Goal: Transaction & Acquisition: Purchase product/service

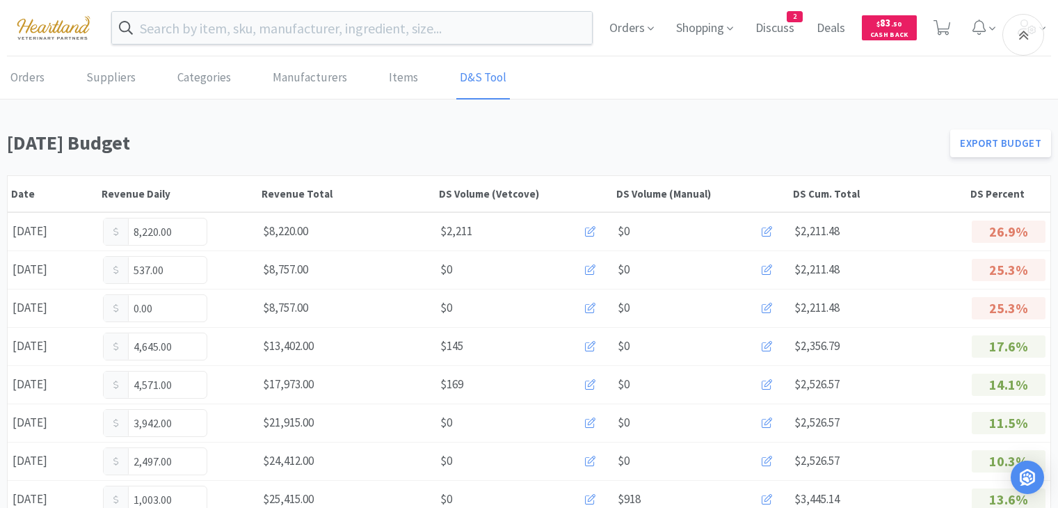
scroll to position [926, 0]
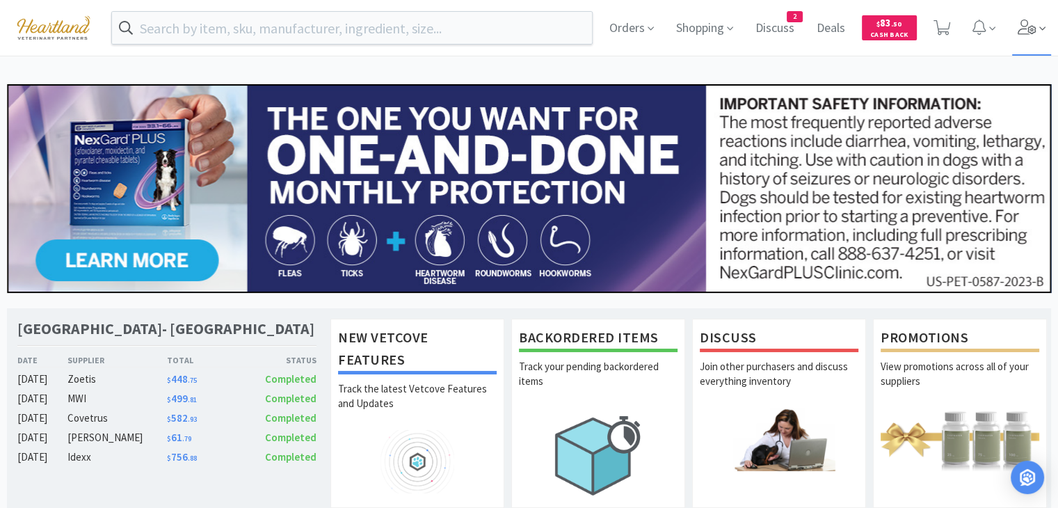
click at [1025, 31] on icon at bounding box center [1026, 26] width 19 height 15
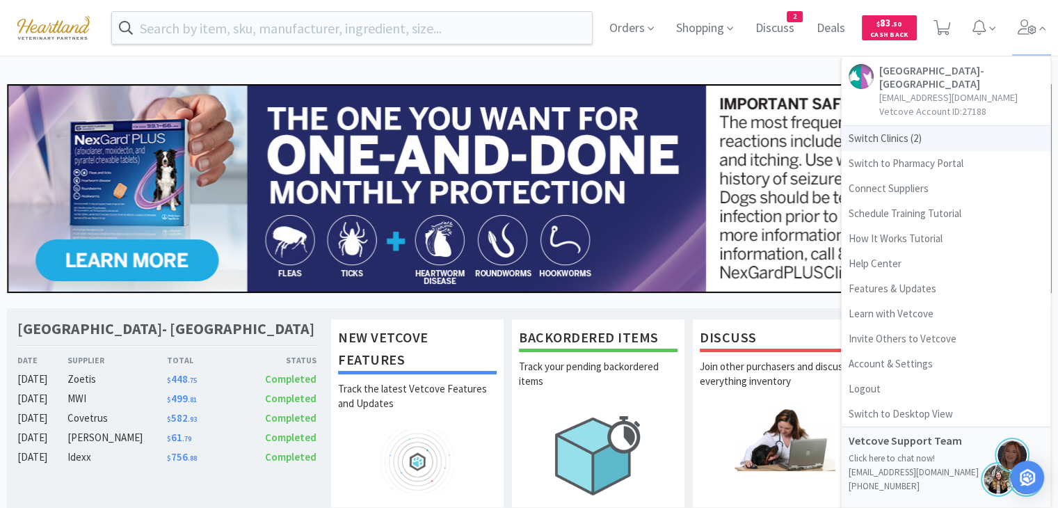
click at [868, 142] on span "Switch Clinics ( 2 )" at bounding box center [945, 138] width 209 height 25
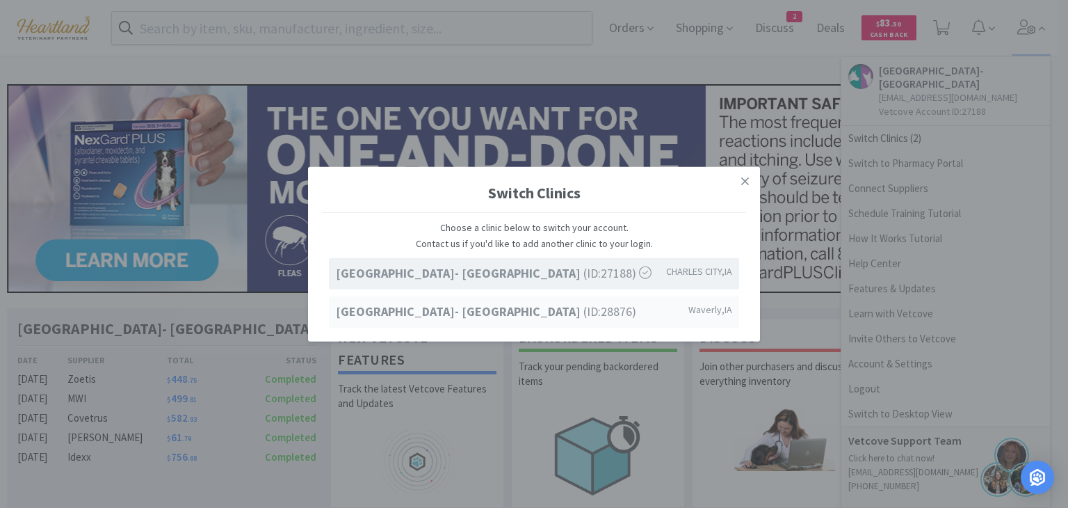
click at [543, 312] on strong "[GEOGRAPHIC_DATA]- [GEOGRAPHIC_DATA]" at bounding box center [460, 311] width 248 height 16
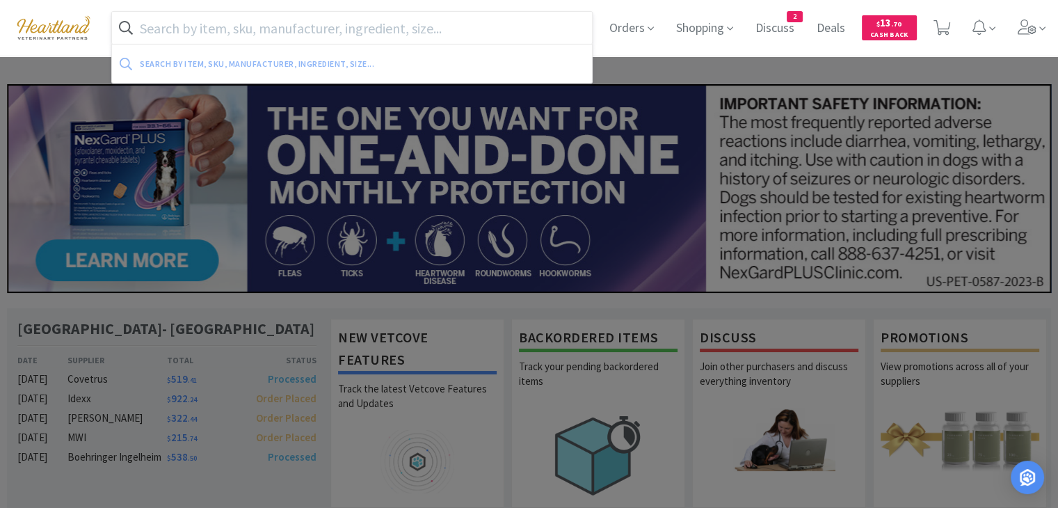
click at [278, 34] on input "text" at bounding box center [352, 28] width 480 height 32
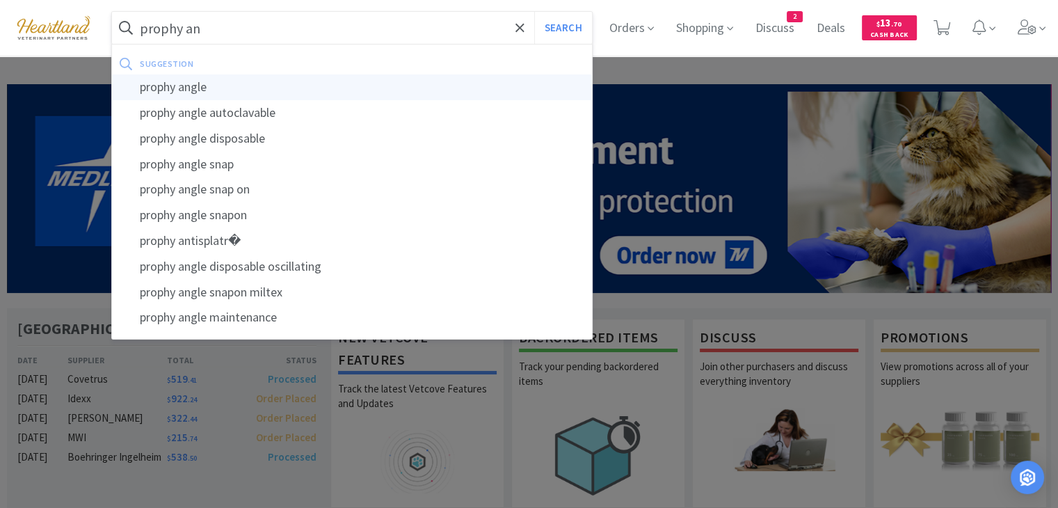
click at [228, 88] on div "prophy angle" at bounding box center [352, 87] width 480 height 26
type input "prophy angle"
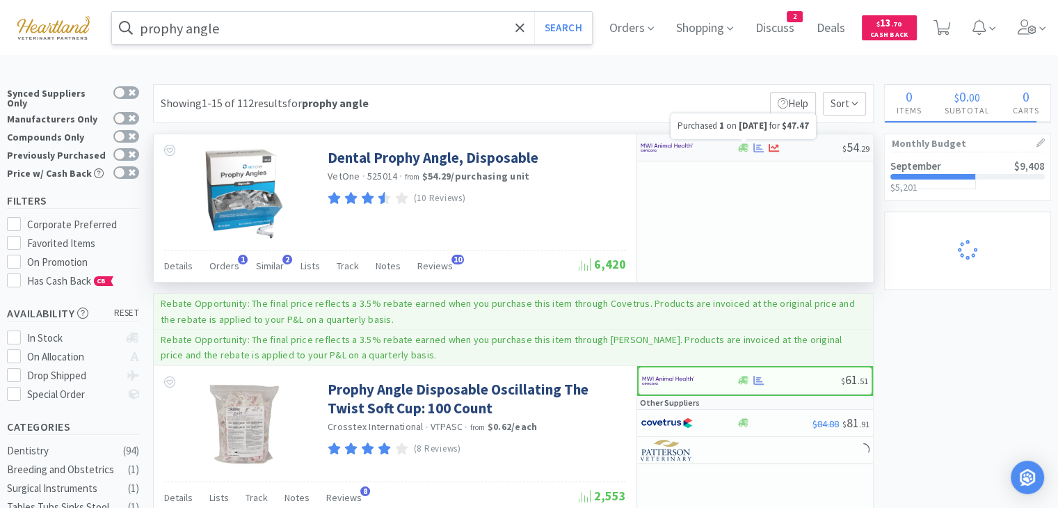
click at [758, 145] on icon at bounding box center [758, 147] width 10 height 9
select select "1"
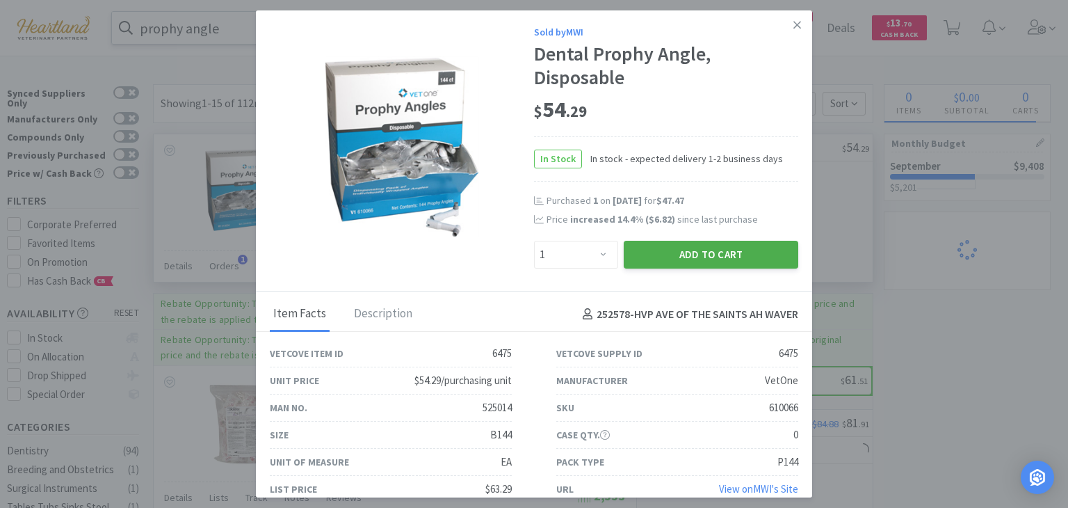
click at [686, 255] on button "Add to Cart" at bounding box center [711, 255] width 175 height 28
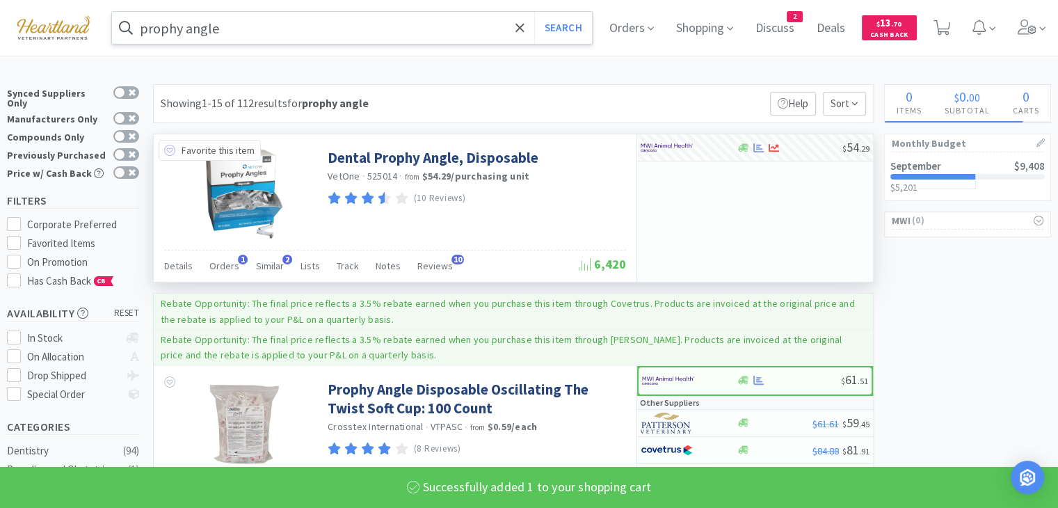
click at [168, 147] on icon at bounding box center [169, 150] width 11 height 11
select select "1"
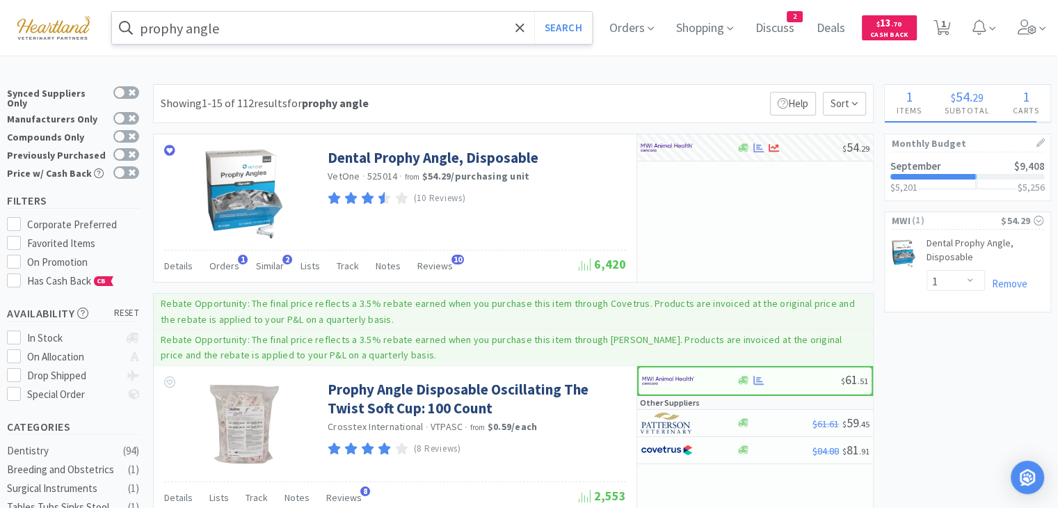
click at [967, 19] on div "Orders Shopping Discuss Discuss 2 Deals Deals $ 13 . 70 Cash Back 1 1" at bounding box center [824, 28] width 453 height 56
click at [951, 23] on icon at bounding box center [941, 27] width 17 height 15
select select "1"
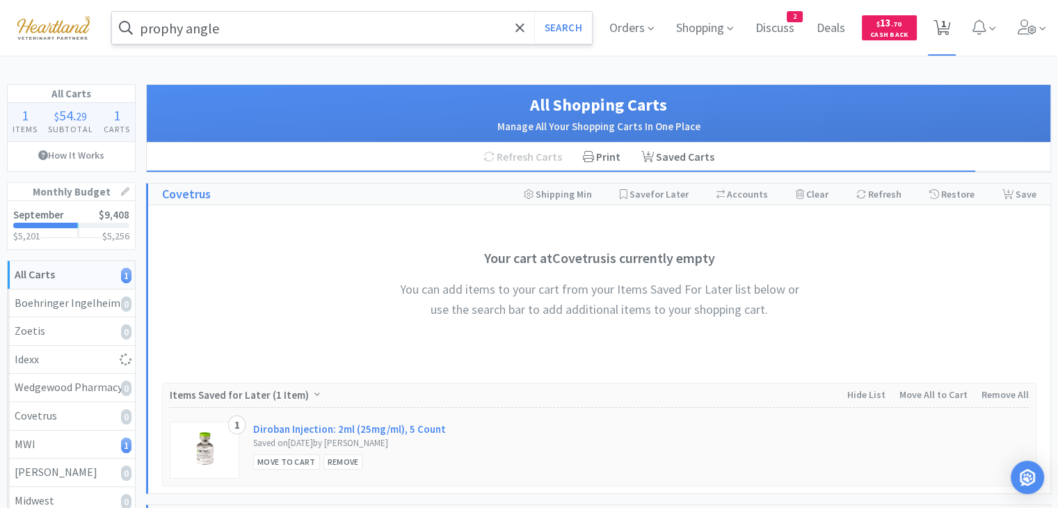
click at [938, 31] on icon at bounding box center [941, 27] width 17 height 15
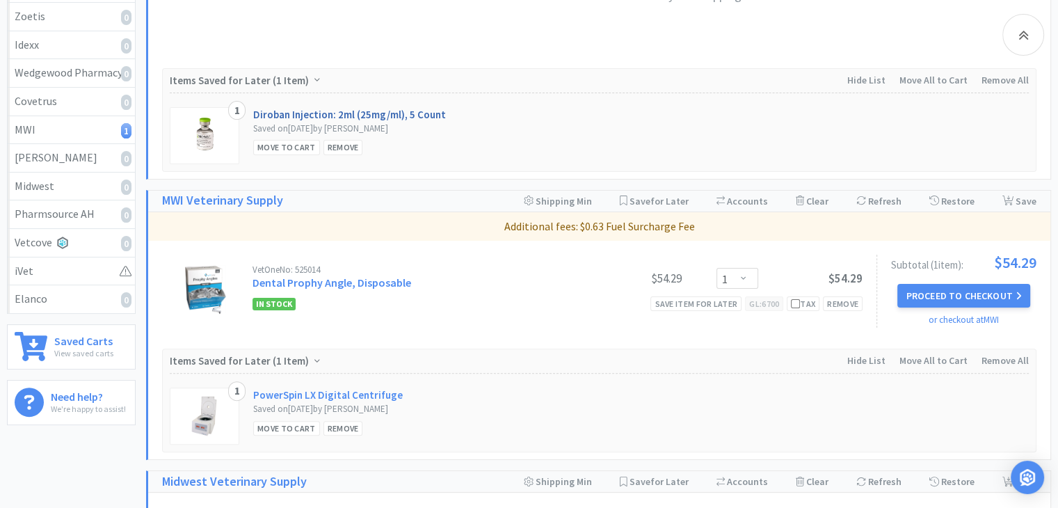
scroll to position [487, 0]
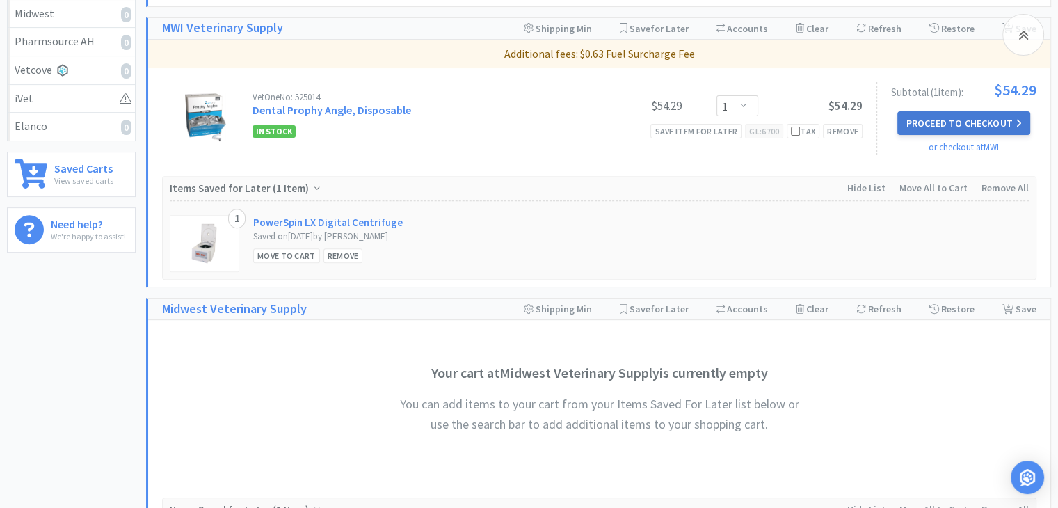
click at [951, 118] on button "Proceed to Checkout" at bounding box center [963, 123] width 132 height 24
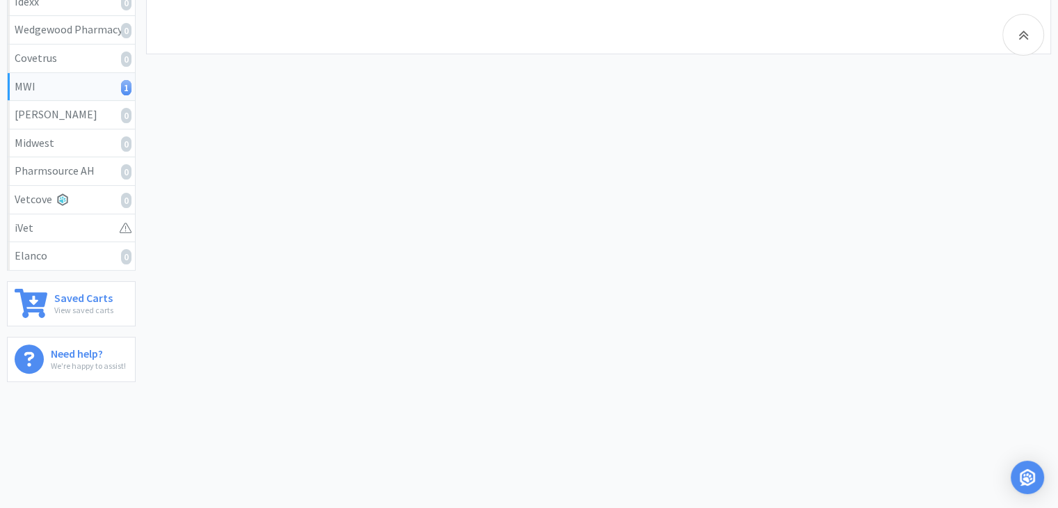
select select "STD_"
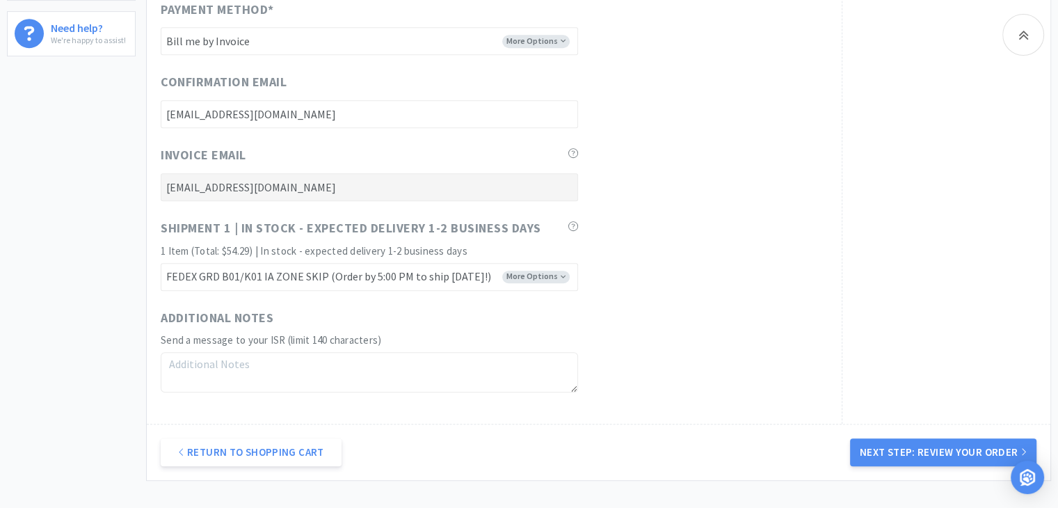
scroll to position [695, 0]
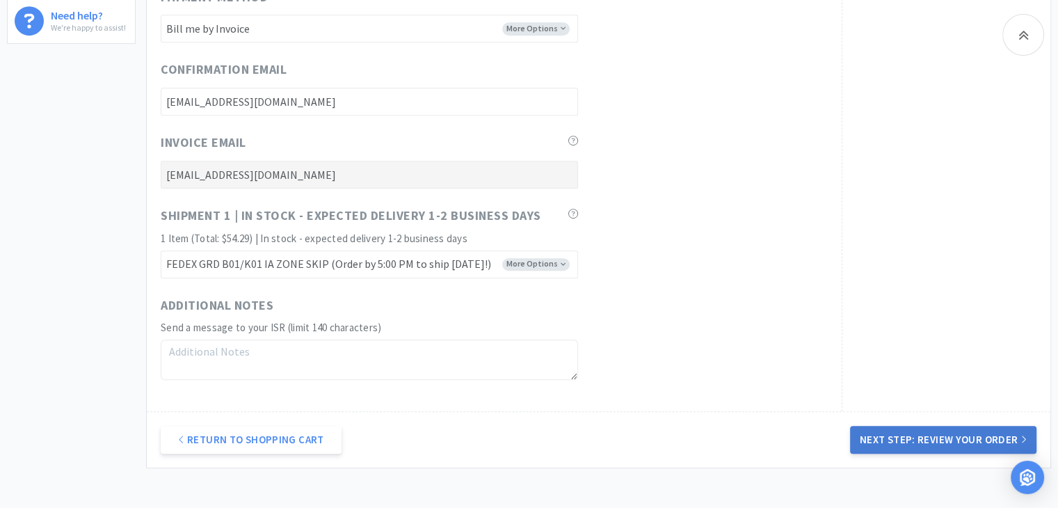
click at [908, 434] on button "Next Step: Review Your Order" at bounding box center [943, 440] width 186 height 28
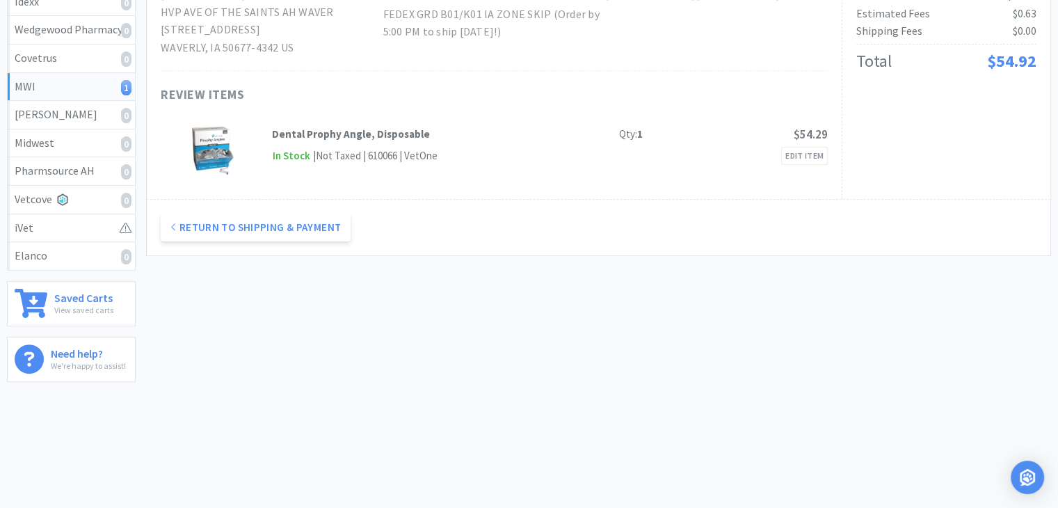
scroll to position [0, 0]
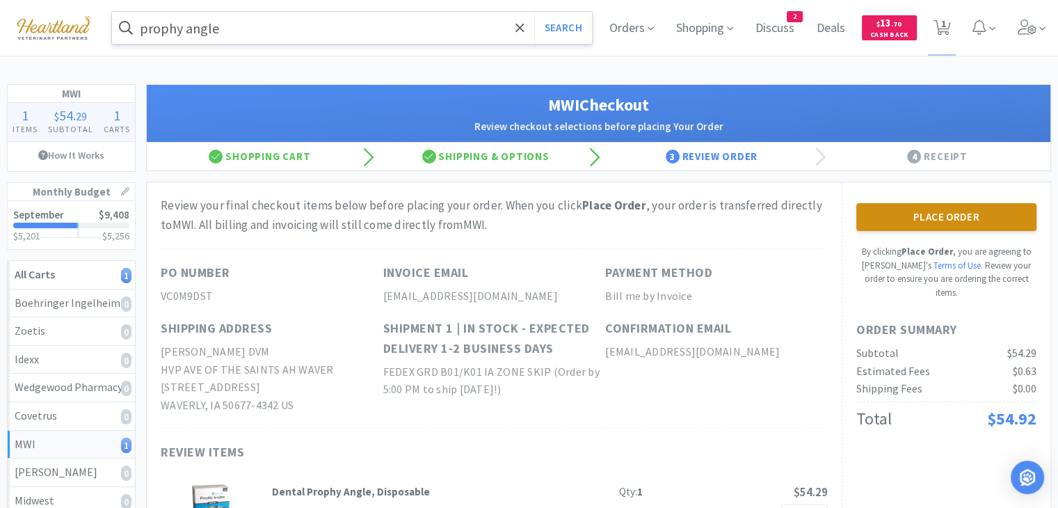
click at [859, 212] on button "Place Order" at bounding box center [946, 217] width 180 height 28
